Goal: Task Accomplishment & Management: Go to known website

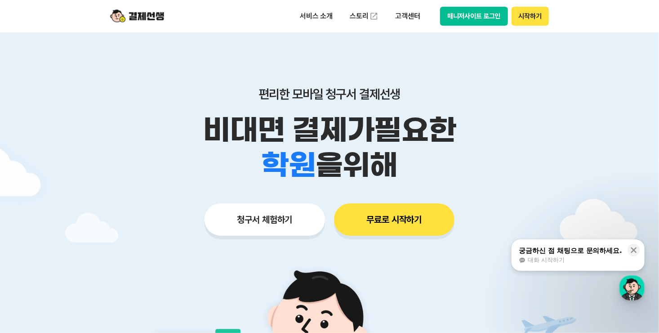
click at [479, 13] on button "매니저사이트 로그인" at bounding box center [474, 16] width 68 height 19
click at [468, 10] on button "매니저사이트 로그인" at bounding box center [474, 16] width 68 height 19
click at [466, 13] on button "매니저사이트 로그인" at bounding box center [474, 16] width 68 height 19
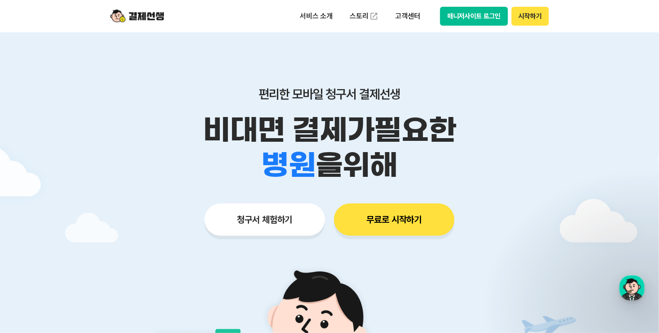
click at [496, 14] on button "매니저사이트 로그인" at bounding box center [474, 16] width 68 height 19
